Goal: Task Accomplishment & Management: Complete application form

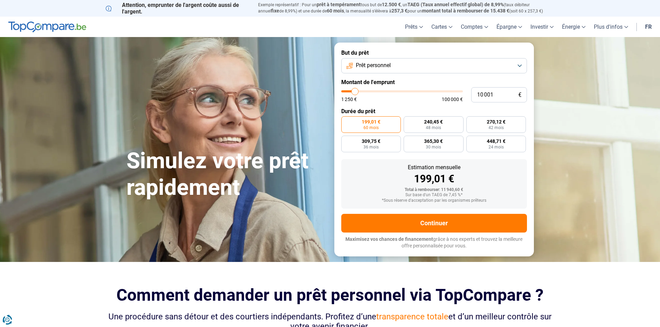
type input "7 500"
type input "7500"
type input "8 250"
type input "8250"
type input "9 500"
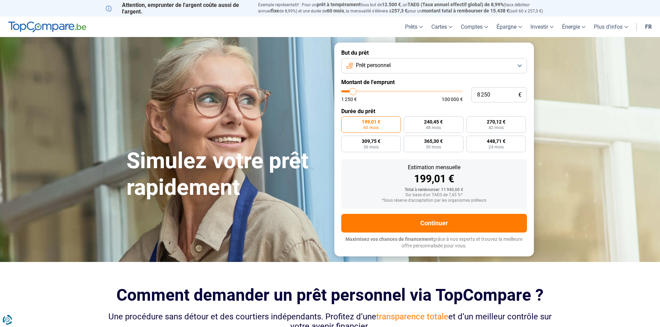
type input "9500"
type input "10 000"
type input "10000"
type input "11 000"
type input "11000"
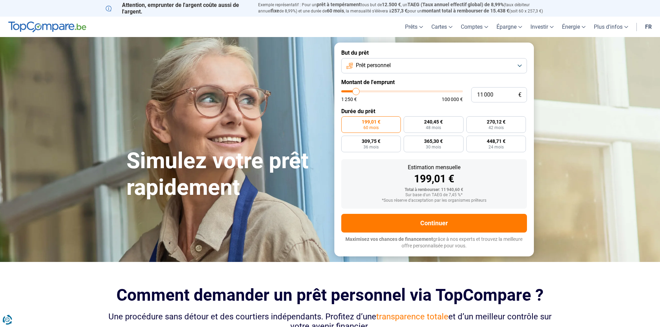
type input "11 750"
type input "11750"
type input "12 500"
type input "12500"
type input "13 000"
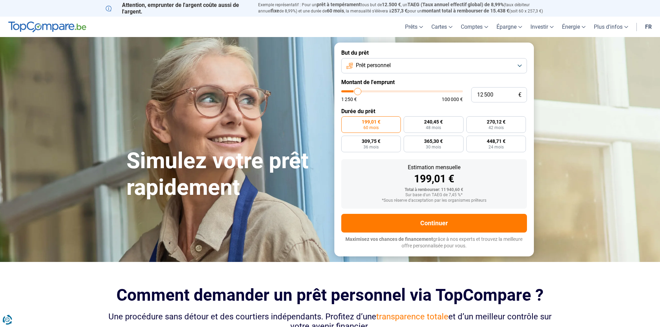
type input "13000"
type input "13 500"
type input "13500"
type input "14 000"
type input "14000"
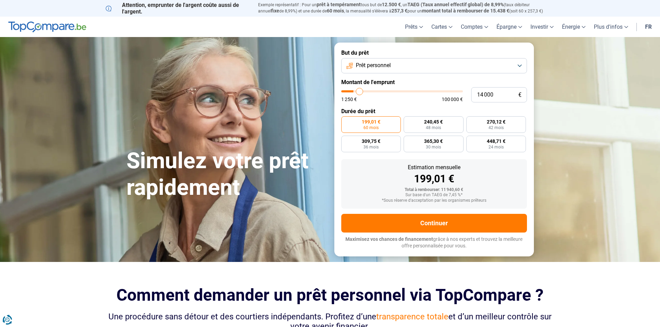
type input "14 250"
type input "14250"
type input "14 500"
type input "14500"
type input "14 750"
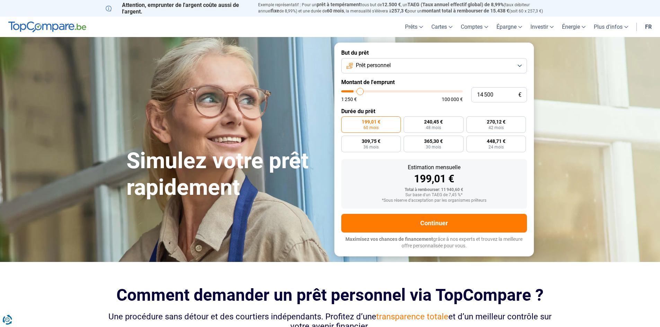
type input "14750"
type input "15 000"
type input "15000"
type input "15 750"
type input "15750"
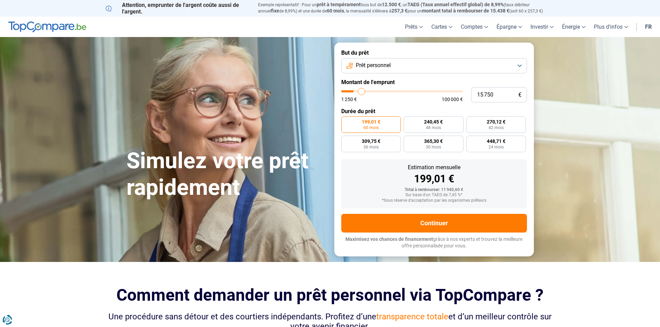
type input "16 000"
type input "16000"
type input "16 250"
type input "16250"
type input "16 500"
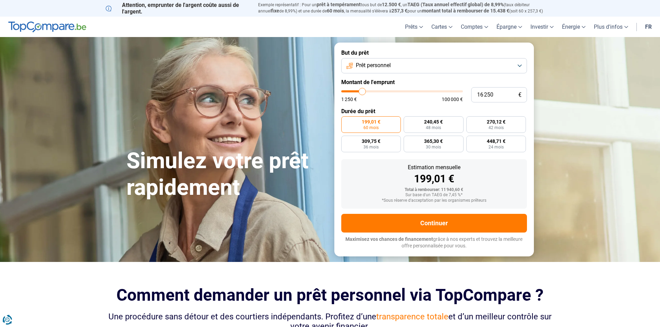
type input "16500"
type input "17 000"
type input "17000"
type input "17 500"
type input "17500"
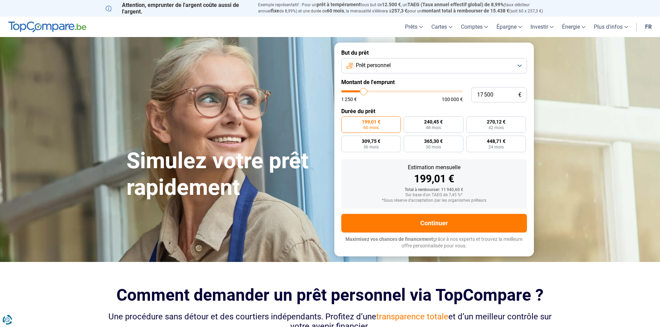
type input "18 000"
type input "18000"
type input "18 500"
type input "18500"
type input "18 750"
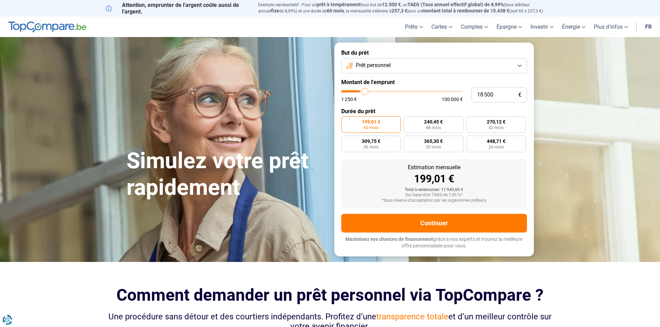
type input "18750"
type input "19 250"
type input "19250"
type input "19 750"
type input "19750"
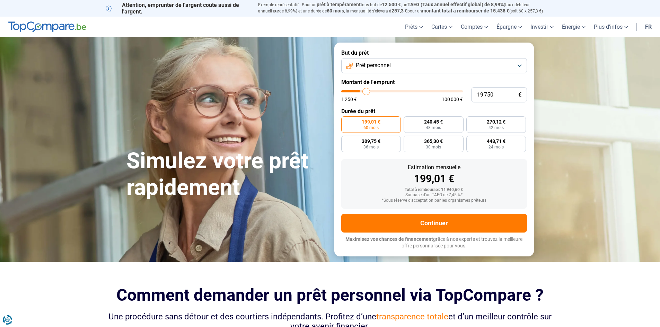
type input "20 000"
type input "20000"
type input "20 750"
type input "20750"
type input "21 250"
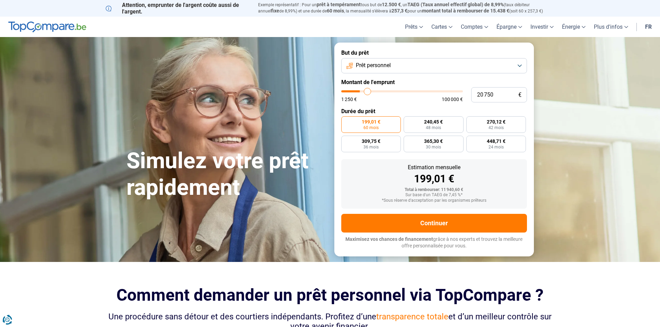
type input "21250"
type input "21 500"
type input "21500"
type input "21 750"
type input "21750"
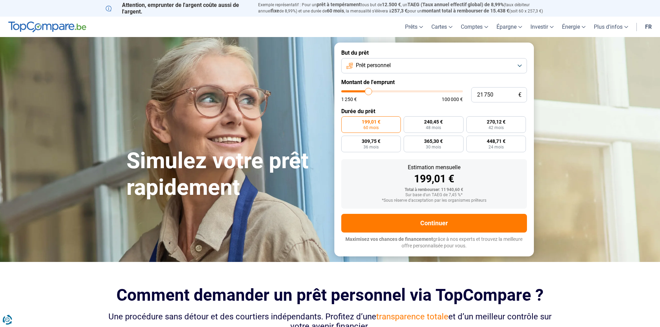
type input "22 000"
type input "22000"
type input "22 250"
type input "22250"
type input "22 750"
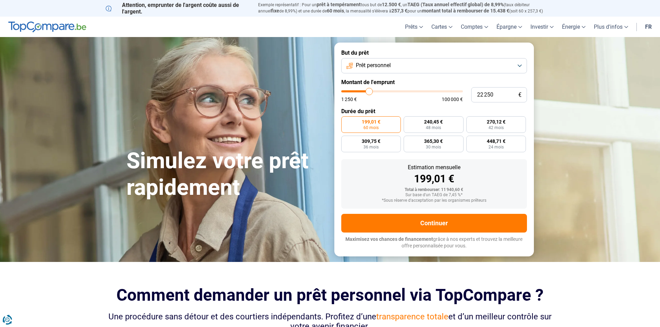
type input "22750"
type input "23 000"
type input "23000"
type input "23 250"
type input "23250"
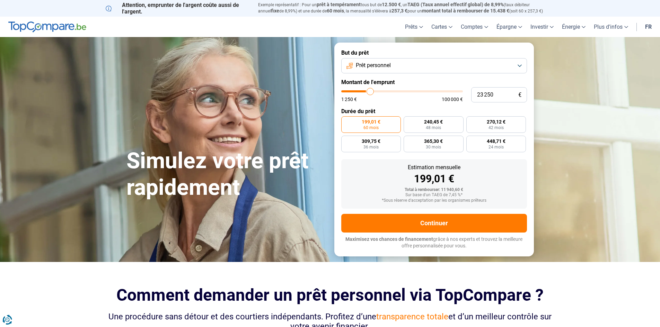
type input "23 500"
type input "23500"
type input "24 250"
type input "24250"
type input "24 750"
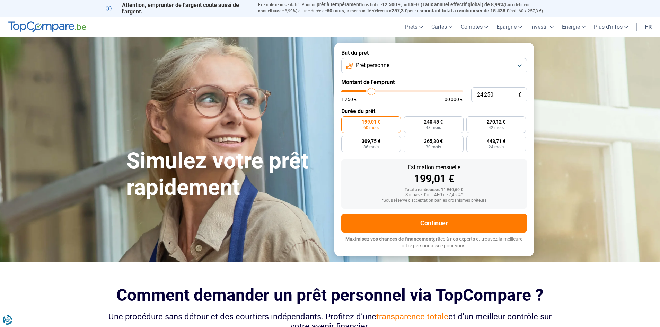
type input "24750"
type input "25 250"
type input "25250"
type input "25 750"
type input "25750"
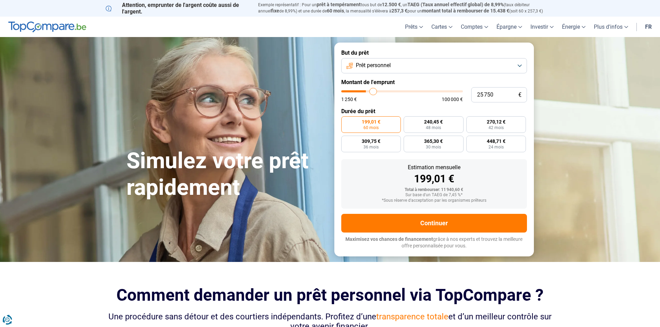
type input "26 000"
type input "26000"
type input "26 250"
drag, startPoint x: 352, startPoint y: 90, endPoint x: 374, endPoint y: 93, distance: 21.9
type input "26250"
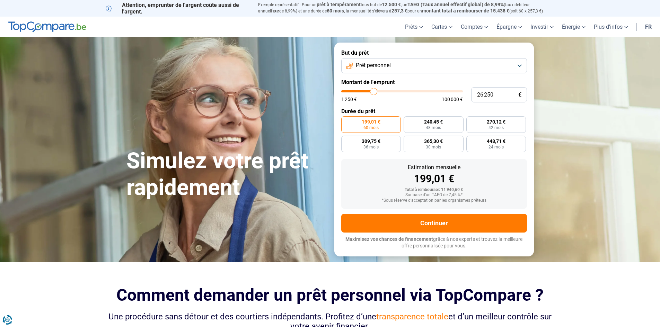
click at [374, 93] on input "range" at bounding box center [402, 91] width 122 height 2
radio input "false"
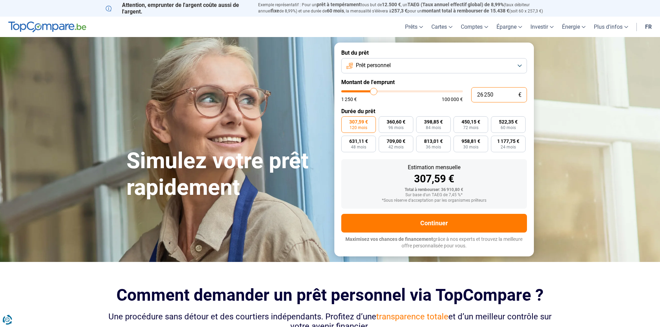
click at [498, 96] on input "26 250" at bounding box center [499, 94] width 56 height 15
type input "2 625"
type input "2750"
type input "262"
type input "1250"
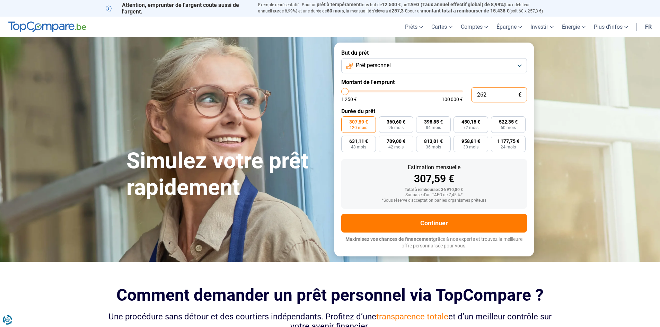
type input "26"
type input "1250"
type input "260"
type input "1250"
type input "2 600"
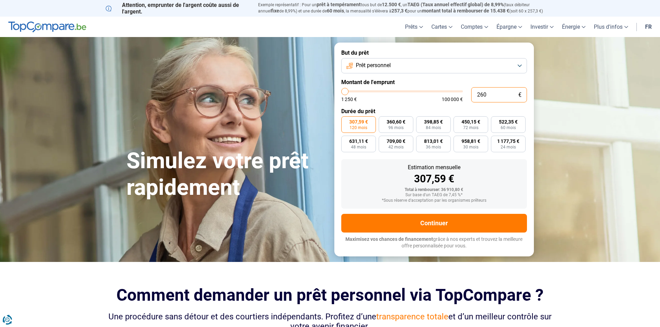
type input "2500"
type input "26 000"
type input "26000"
type input "26 000"
click at [575, 170] on section "Simulez votre prêt rapidement Simulez votre prêt rapidement But du prêt Prêt pe…" at bounding box center [330, 149] width 660 height 225
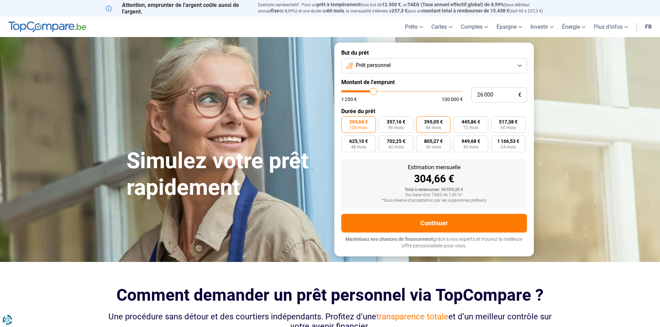
click at [445, 125] on label "395,05 € 84 mois" at bounding box center [433, 124] width 35 height 17
click at [421, 121] on input "395,05 € 84 mois" at bounding box center [418, 118] width 5 height 5
radio input "true"
click at [520, 65] on button "Prêt personnel" at bounding box center [434, 65] width 186 height 15
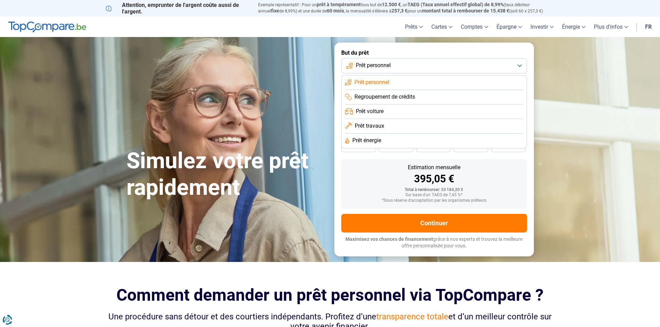
click at [367, 82] on span "Prêt personnel" at bounding box center [371, 83] width 35 height 8
